Goal: Information Seeking & Learning: Learn about a topic

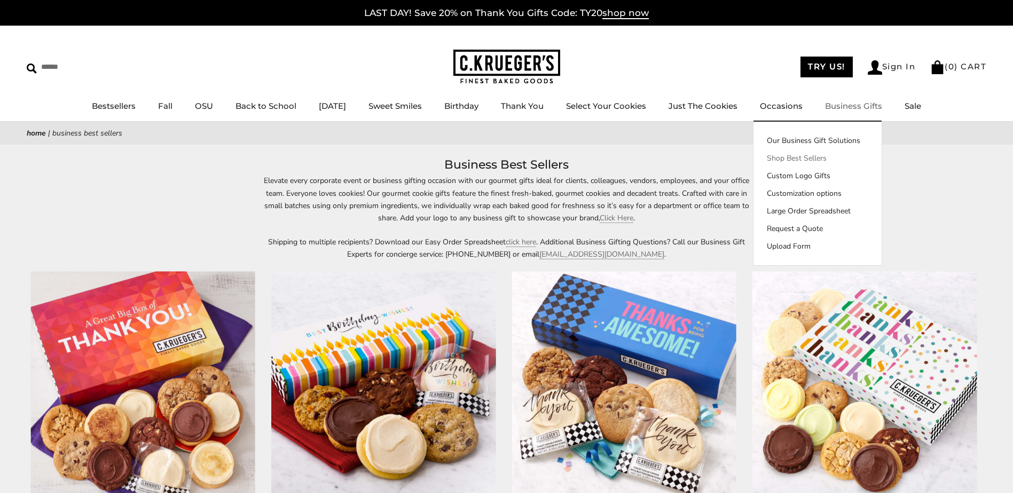
click at [870, 156] on link "Shop Best Sellers" at bounding box center [817, 158] width 128 height 11
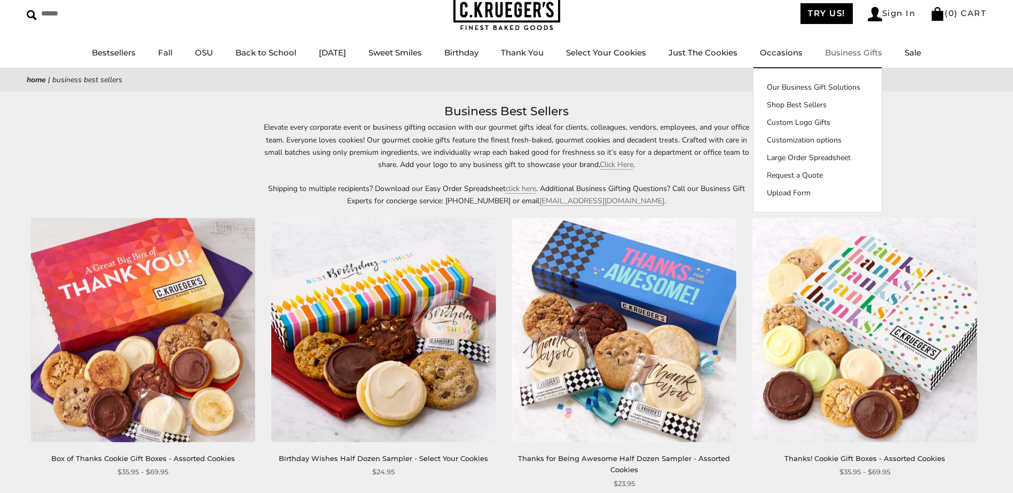
click at [863, 53] on link "Business Gifts" at bounding box center [853, 53] width 57 height 10
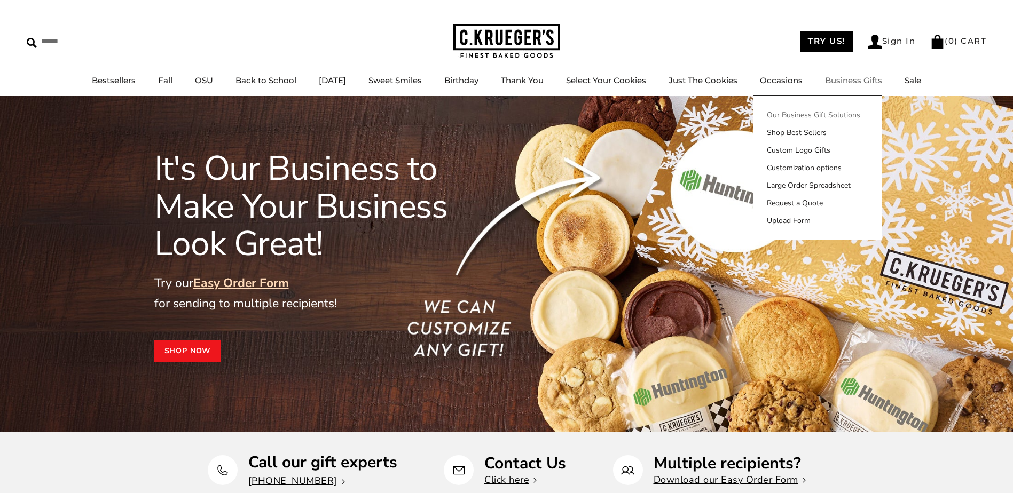
click at [878, 118] on link "Our Business Gift Solutions" at bounding box center [817, 114] width 128 height 11
